Goal: Task Accomplishment & Management: Complete application form

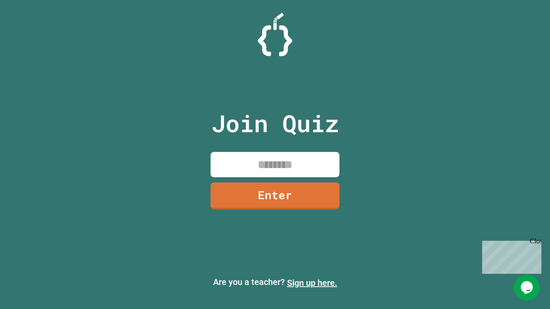
click at [312, 283] on link "Sign up here." at bounding box center [312, 283] width 50 height 10
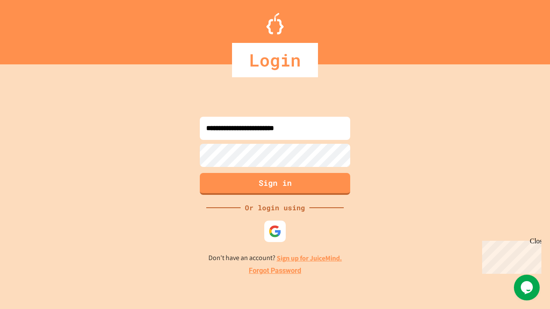
type input "**********"
